Goal: Task Accomplishment & Management: Use online tool/utility

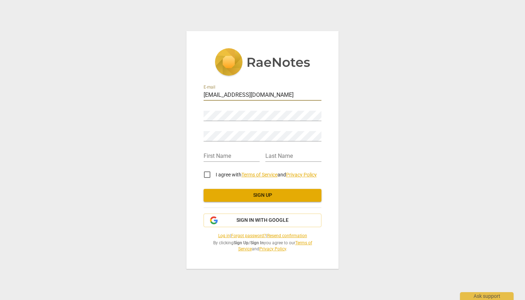
type input "[EMAIL_ADDRESS][DOMAIN_NAME]"
type input "Joyful"
type input "Transformations"
click at [207, 177] on input "I agree with Terms of Service and Privacy Policy" at bounding box center [207, 174] width 17 height 17
checkbox input "true"
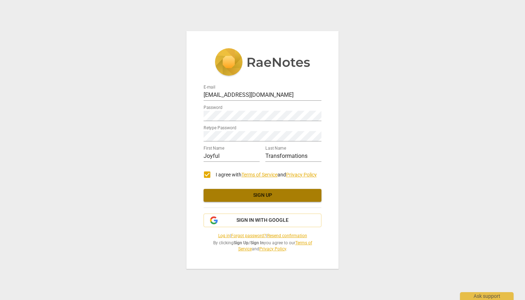
click at [229, 196] on span "Sign up" at bounding box center [262, 195] width 106 height 7
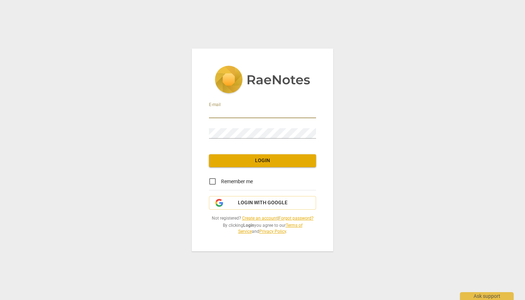
click at [314, 113] on input "email" at bounding box center [262, 113] width 107 height 10
type input "[EMAIL_ADDRESS][DOMAIN_NAME]"
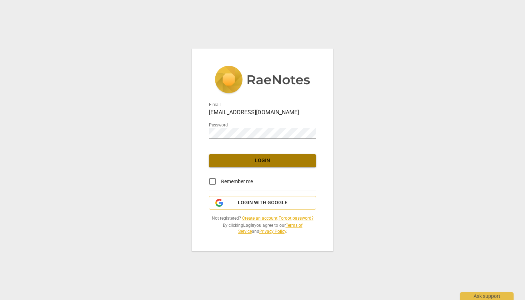
click at [242, 160] on span "Login" at bounding box center [263, 160] width 96 height 7
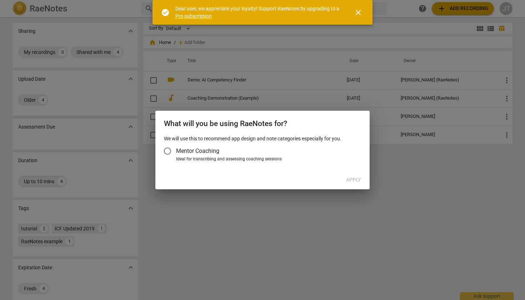
click at [170, 150] on input "Mentor Coaching" at bounding box center [167, 151] width 17 height 17
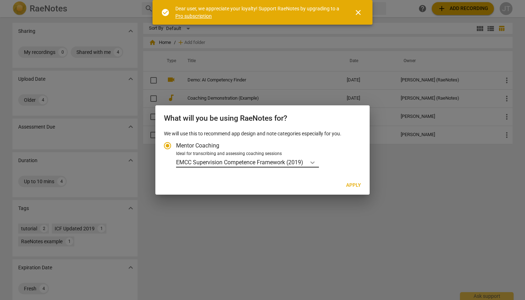
click at [313, 161] on icon "Account type" at bounding box center [312, 162] width 7 height 7
click at [0, 0] on input "Ideal for transcribing and assessing coaching sessions EMCC Supervision Compete…" at bounding box center [0, 0] width 0 height 0
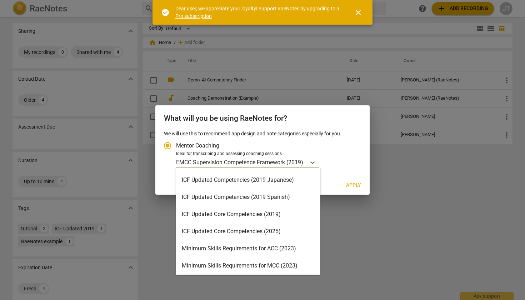
scroll to position [98, 0]
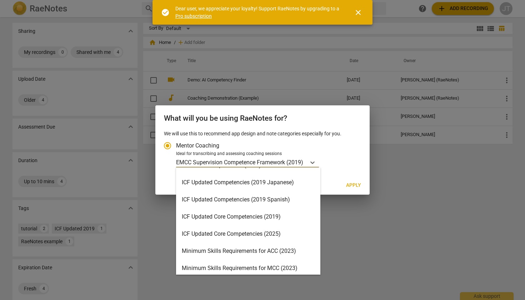
click at [264, 235] on div "ICF Updated Core Competencies (2025)" at bounding box center [248, 233] width 144 height 17
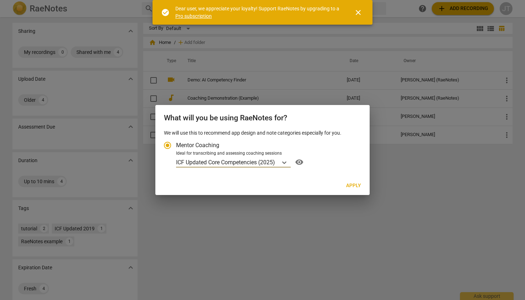
click at [356, 185] on span "Apply" at bounding box center [353, 185] width 15 height 7
radio input "false"
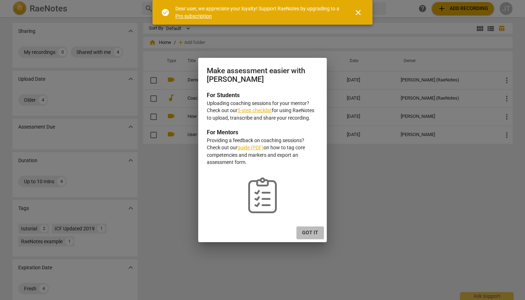
click at [308, 233] on span "Got it" at bounding box center [310, 232] width 16 height 7
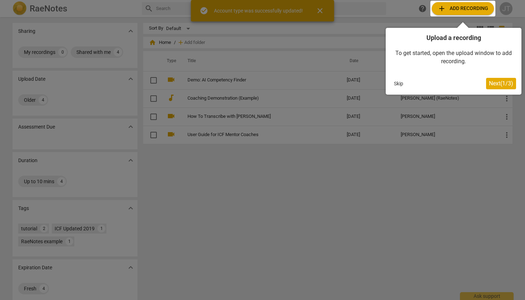
click at [507, 85] on span "Next ( 1 / 3 )" at bounding box center [501, 83] width 24 height 7
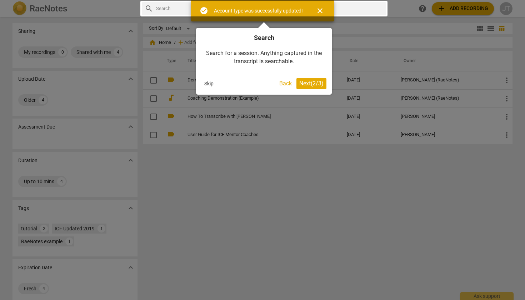
click at [310, 82] on span "Next ( 2 / 3 )" at bounding box center [311, 83] width 24 height 7
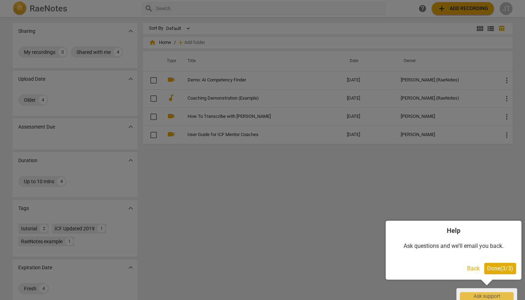
click at [491, 269] on span "Done ( 3 / 3 )" at bounding box center [500, 268] width 26 height 7
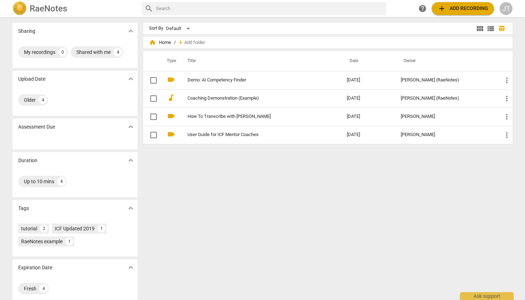
click at [468, 6] on span "add Add recording" at bounding box center [463, 8] width 51 height 9
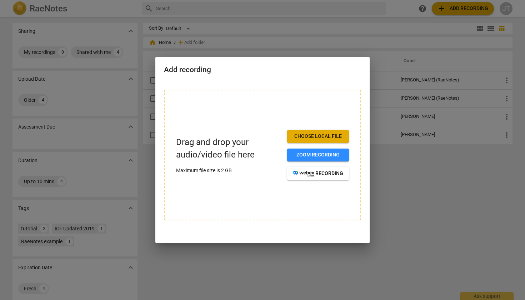
click at [316, 133] on span "Choose local file" at bounding box center [318, 136] width 50 height 7
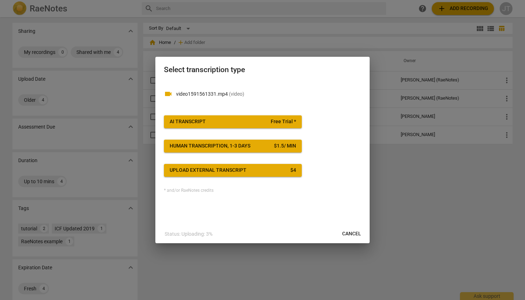
click at [291, 124] on span "Free Trial *" at bounding box center [283, 121] width 25 height 7
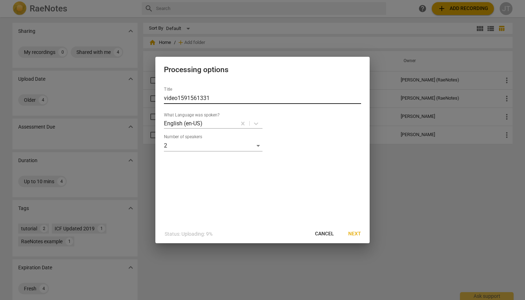
click at [192, 96] on input "video1591561331" at bounding box center [262, 98] width 197 height 11
click at [184, 96] on input "MC: Kate" at bounding box center [262, 98] width 197 height 11
click at [173, 98] on input "MC: Maria and Kate" at bounding box center [262, 98] width 197 height 11
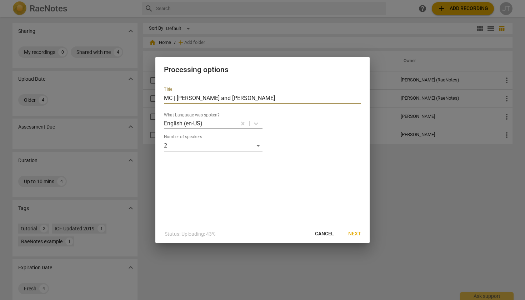
type input "MC | Maria and Kate"
click at [352, 235] on span "Next" at bounding box center [354, 233] width 13 height 7
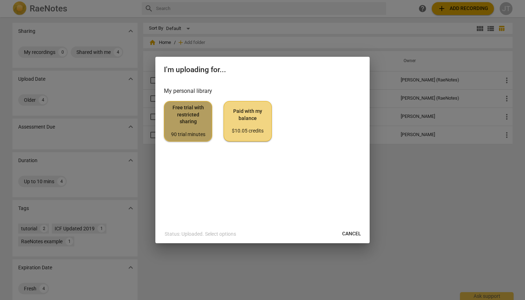
click at [196, 136] on div "90 trial minutes" at bounding box center [188, 134] width 36 height 7
